Goal: Transaction & Acquisition: Subscribe to service/newsletter

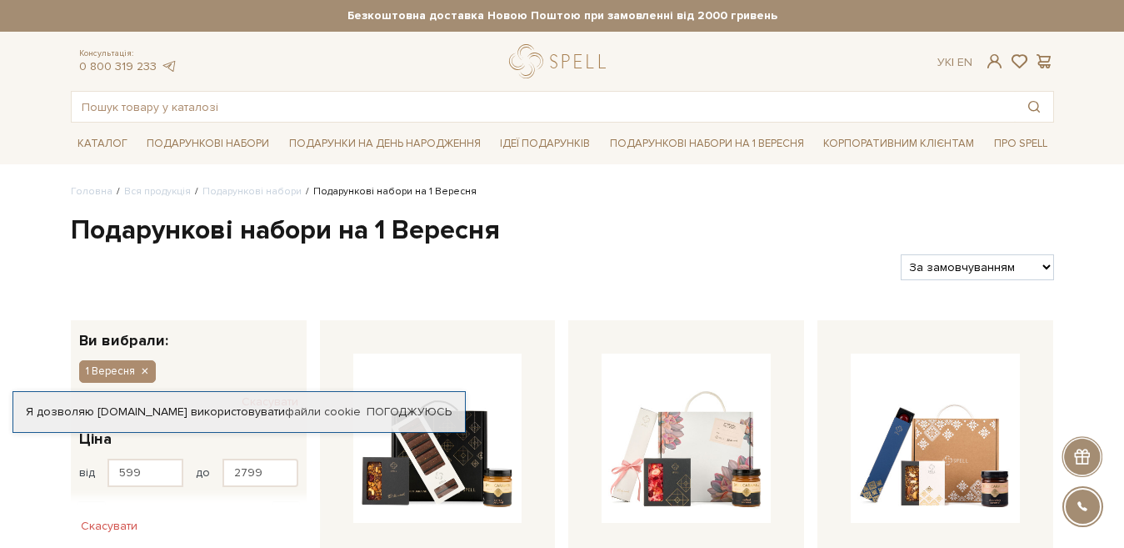
click at [1044, 273] on select "За замовчуванням За Ціною (зростання) За Ціною (зменшення) Новинки За популярні…" at bounding box center [977, 267] width 153 height 26
select select "[URL][DOMAIN_NAME]"
click at [901, 254] on select "За замовчуванням За Ціною (зростання) За Ціною (зменшення) Новинки За популярні…" at bounding box center [977, 267] width 153 height 26
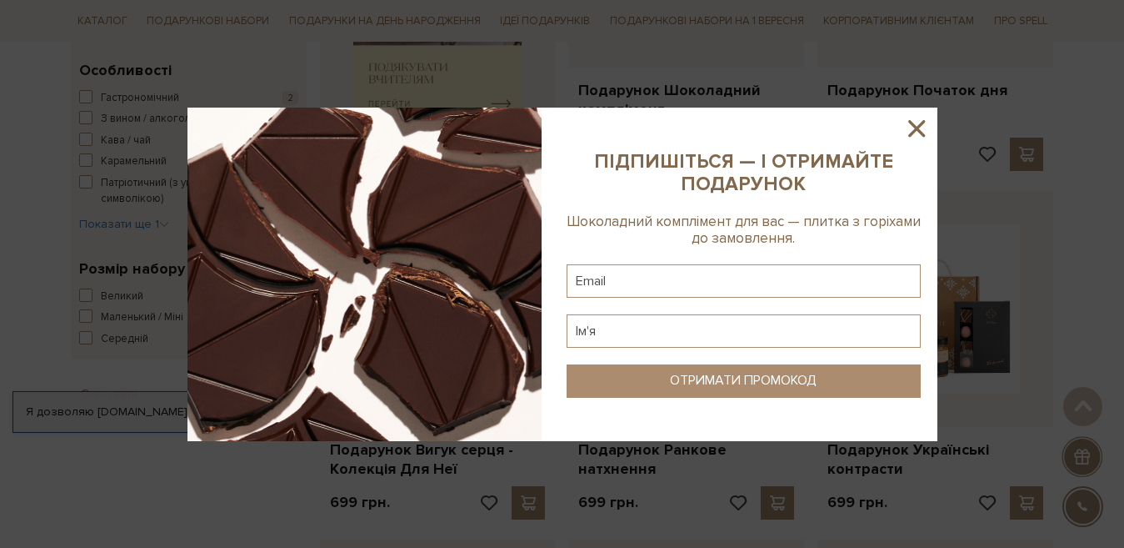
scroll to position [682, 0]
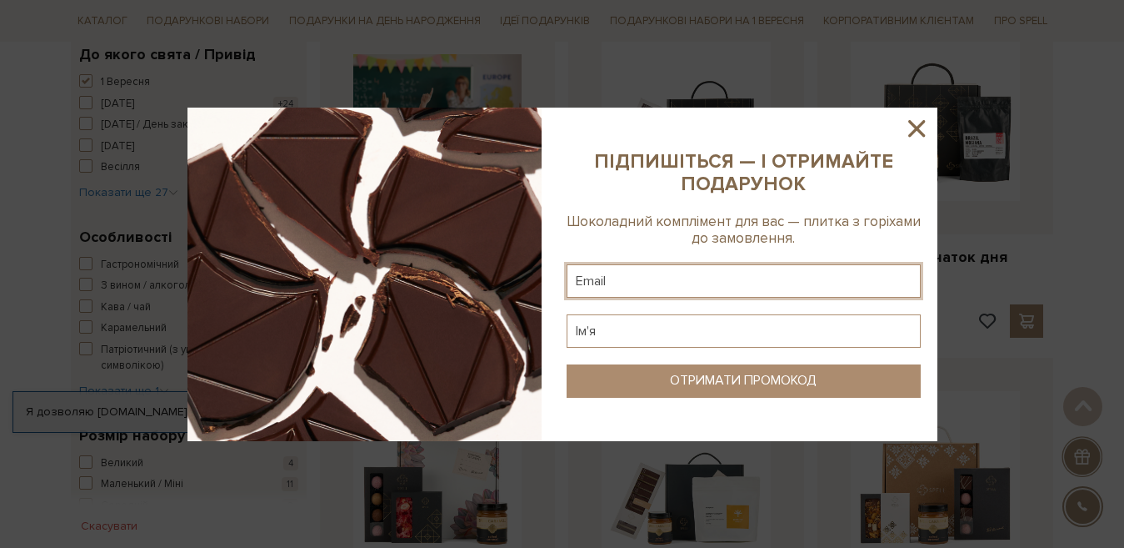
click at [614, 270] on input "text" at bounding box center [744, 280] width 354 height 33
type input "shuliariryna999@gmail.com"
click at [627, 332] on input "text" at bounding box center [744, 330] width 354 height 33
type input "Ірина"
click at [684, 373] on div "ОТРИМАТИ ПРОМОКОД" at bounding box center [743, 381] width 147 height 16
